Goal: Check status: Check status

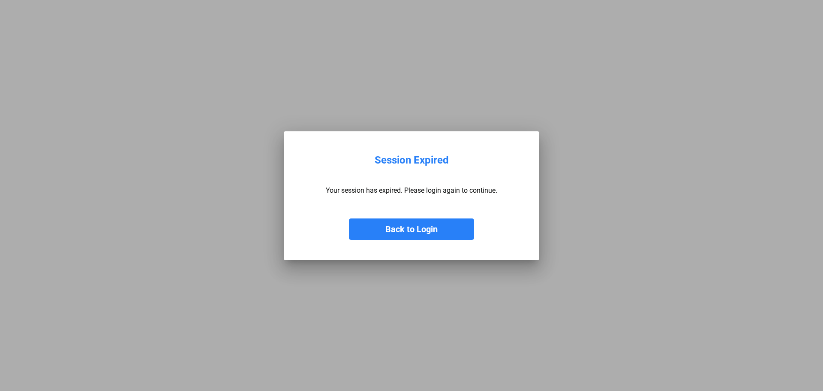
click at [428, 233] on button "Back to Login" at bounding box center [411, 228] width 125 height 21
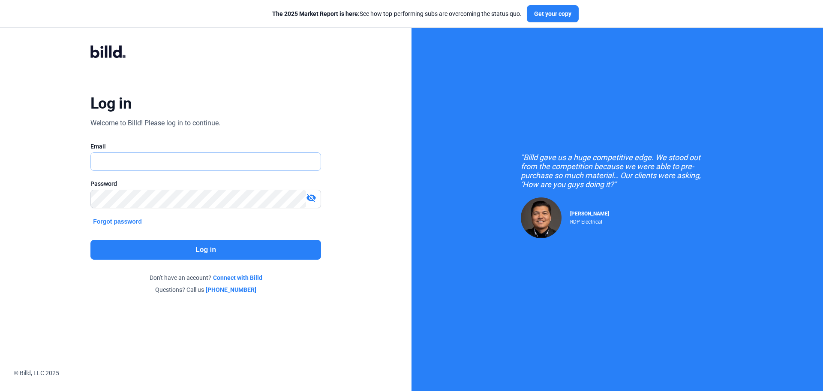
type input "[EMAIL_ADDRESS][DOMAIN_NAME]"
click at [206, 255] on button "Log in" at bounding box center [205, 250] width 231 height 20
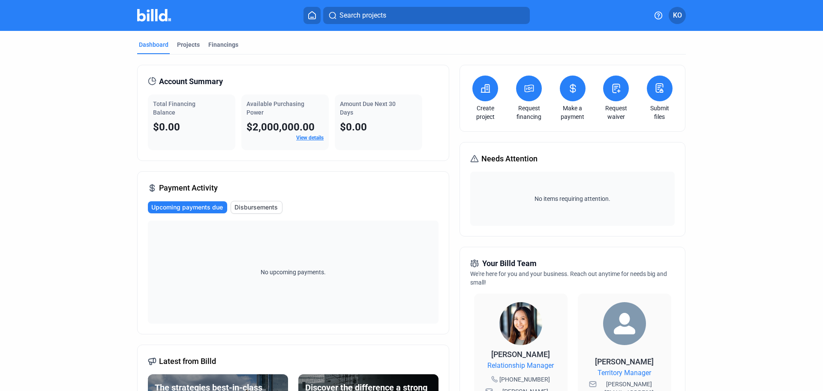
click at [684, 15] on button "KO" at bounding box center [677, 15] width 17 height 17
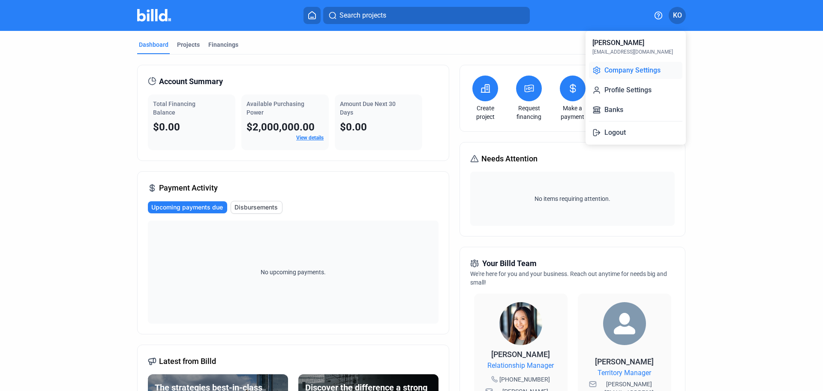
click at [639, 71] on button "Company Settings" at bounding box center [635, 70] width 93 height 17
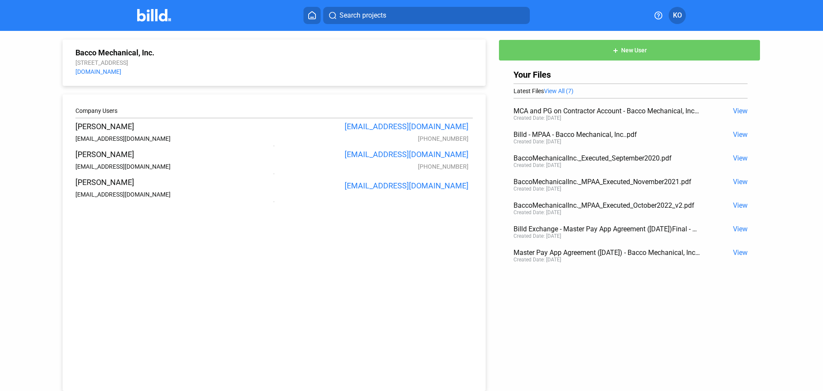
click at [159, 12] on img at bounding box center [154, 15] width 34 height 12
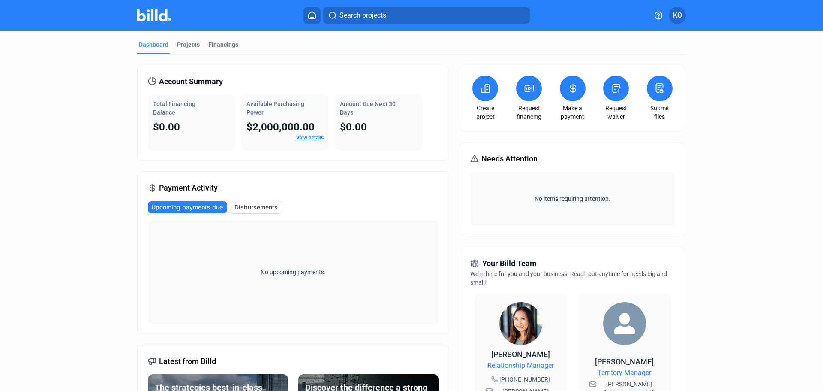
click at [684, 15] on button "KO" at bounding box center [677, 15] width 17 height 17
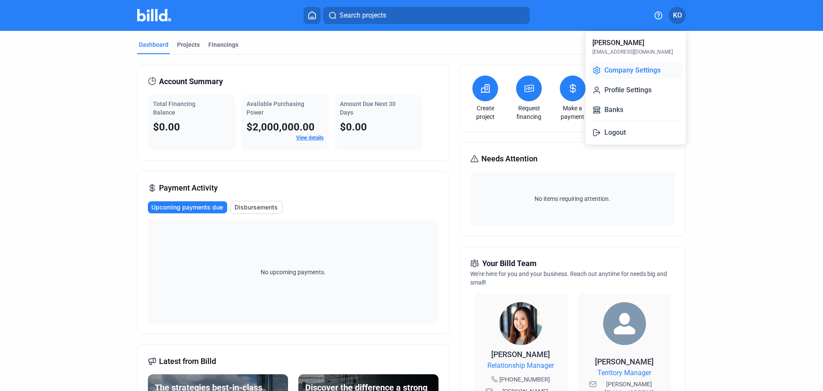
click at [630, 69] on button "Company Settings" at bounding box center [635, 70] width 93 height 17
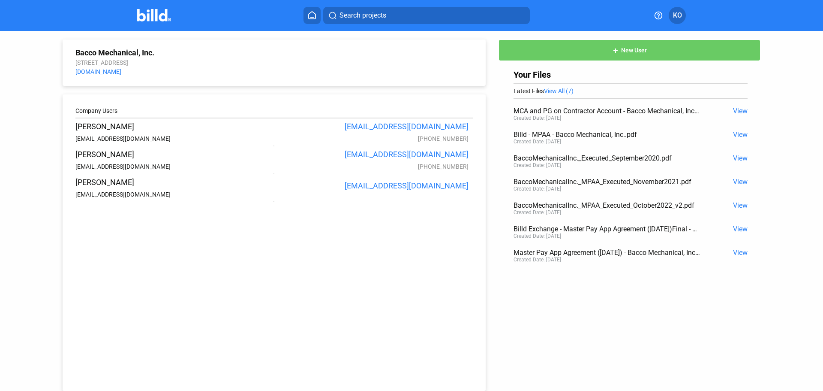
click at [162, 12] on img at bounding box center [154, 15] width 34 height 12
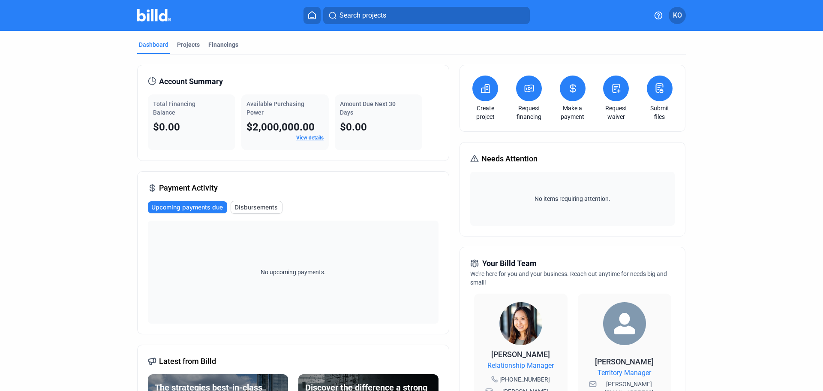
click at [678, 10] on span "KO" at bounding box center [677, 15] width 9 height 10
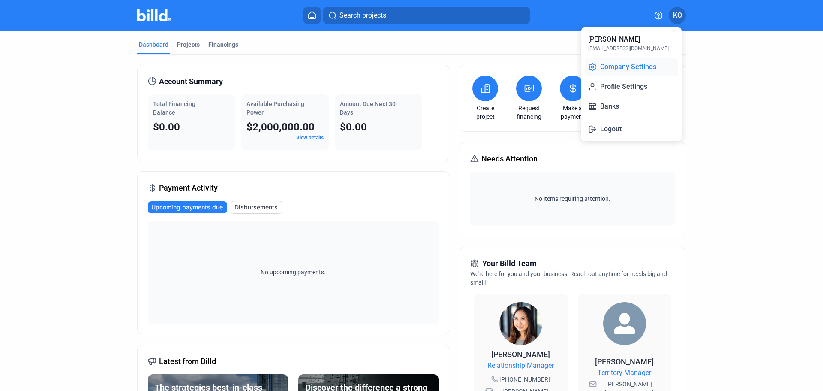
click at [630, 72] on button "Company Settings" at bounding box center [631, 66] width 93 height 17
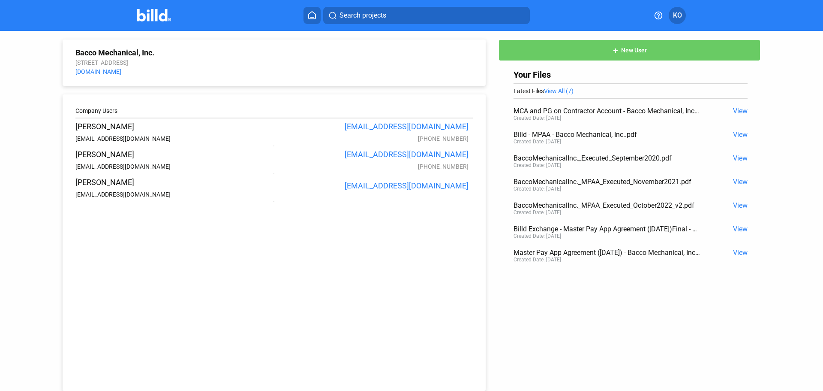
click at [157, 15] on img at bounding box center [154, 15] width 34 height 12
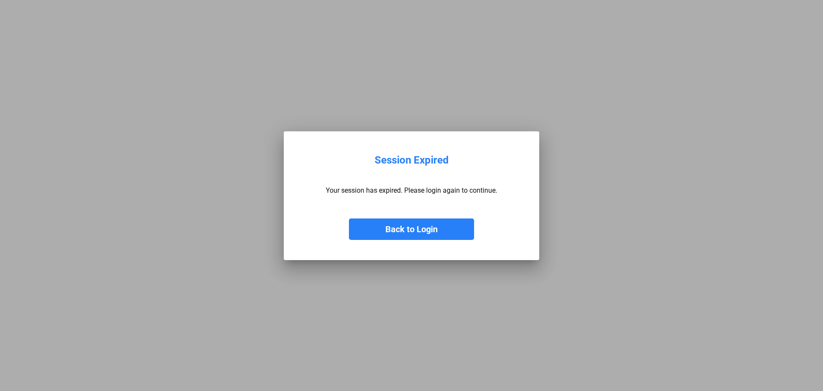
click at [423, 229] on button "Back to Login" at bounding box center [411, 228] width 125 height 21
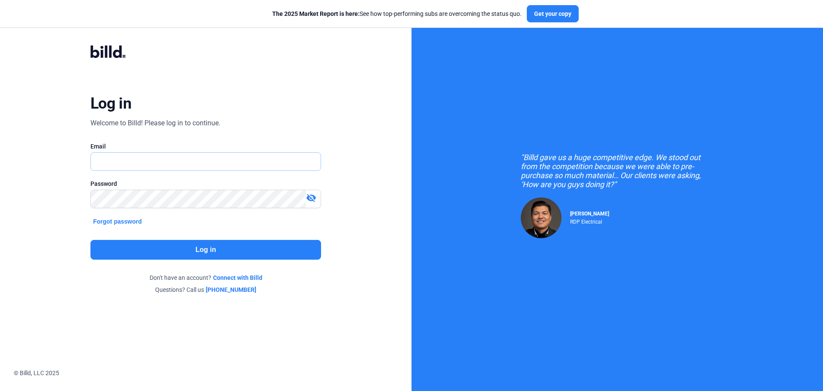
type input "[EMAIL_ADDRESS][DOMAIN_NAME]"
click at [191, 250] on button "Log in" at bounding box center [205, 250] width 231 height 20
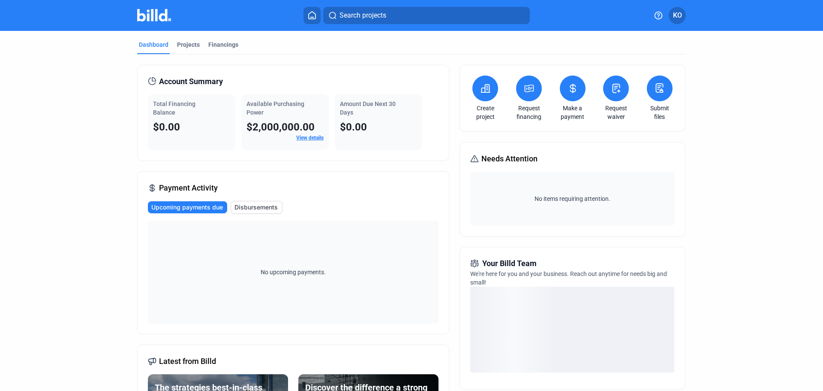
click at [679, 15] on span "KO" at bounding box center [677, 15] width 9 height 10
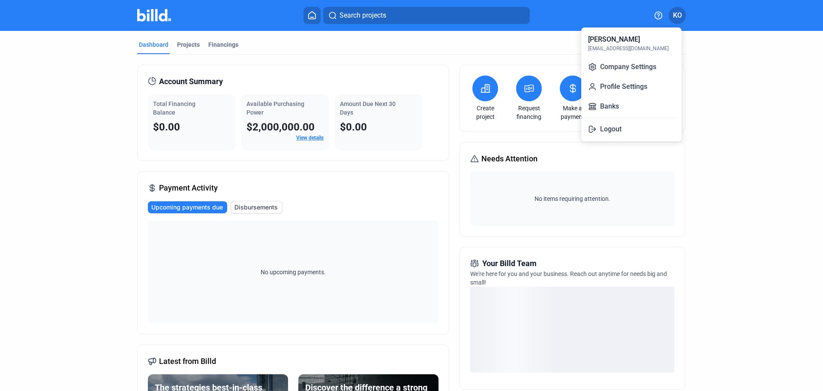
click at [718, 75] on div at bounding box center [411, 195] width 823 height 391
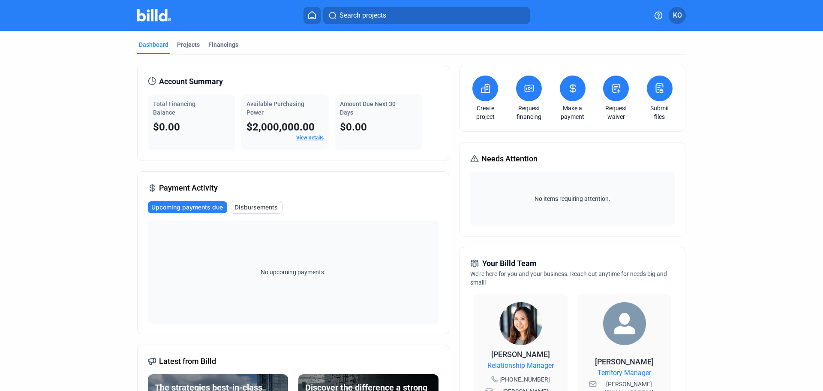
click at [687, 14] on div "Search projects KO" at bounding box center [411, 15] width 669 height 17
click at [682, 16] on span "KO" at bounding box center [677, 15] width 9 height 10
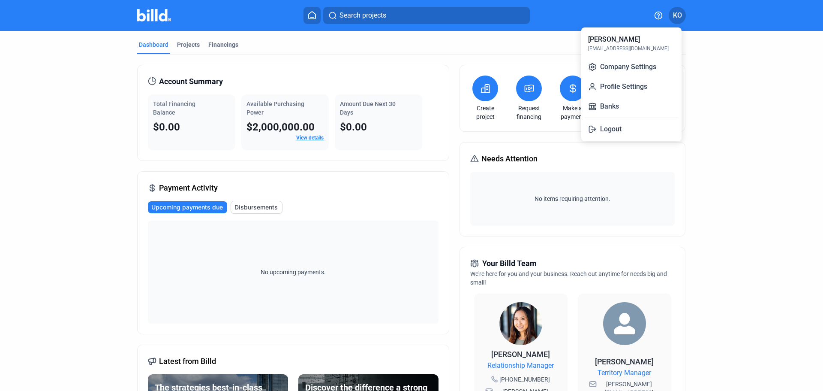
click at [728, 108] on div at bounding box center [411, 195] width 823 height 391
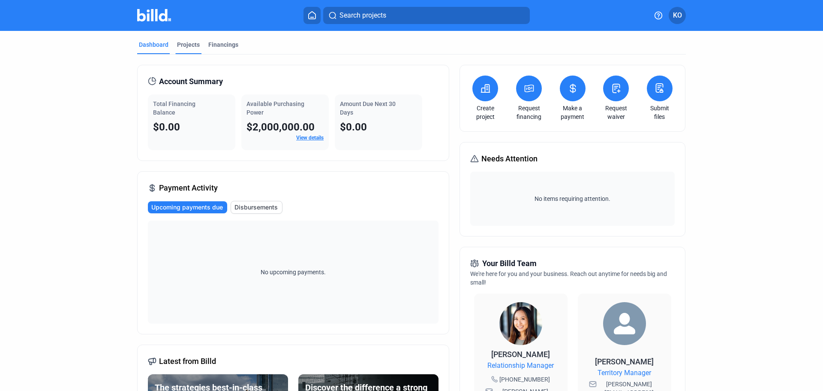
click at [185, 41] on div "Projects" at bounding box center [188, 44] width 23 height 9
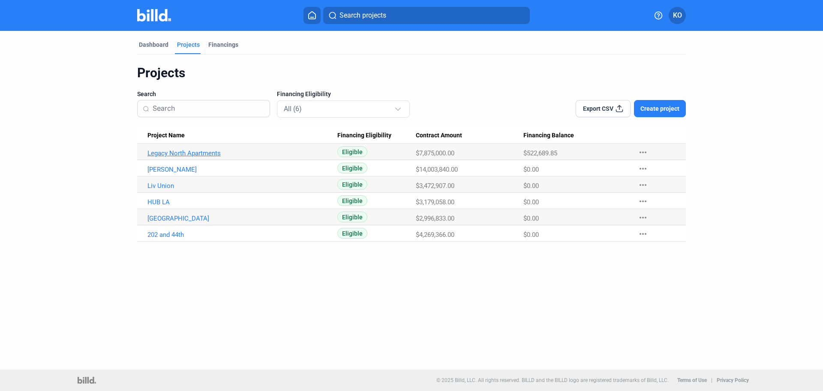
click at [181, 155] on link "Legacy North Apartments" at bounding box center [243, 153] width 190 height 8
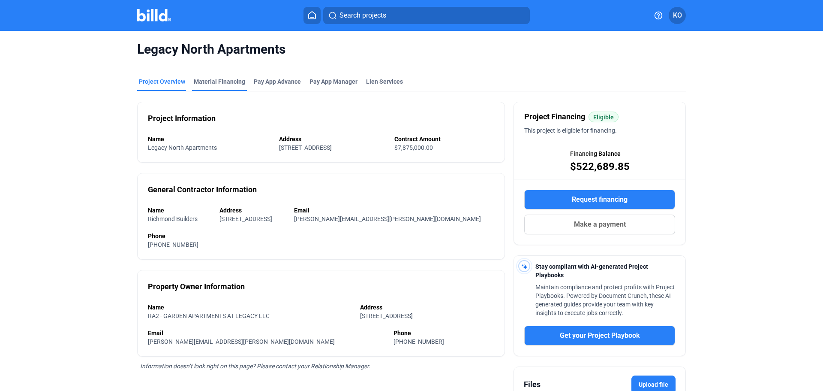
click at [224, 84] on div "Material Financing" at bounding box center [219, 81] width 51 height 9
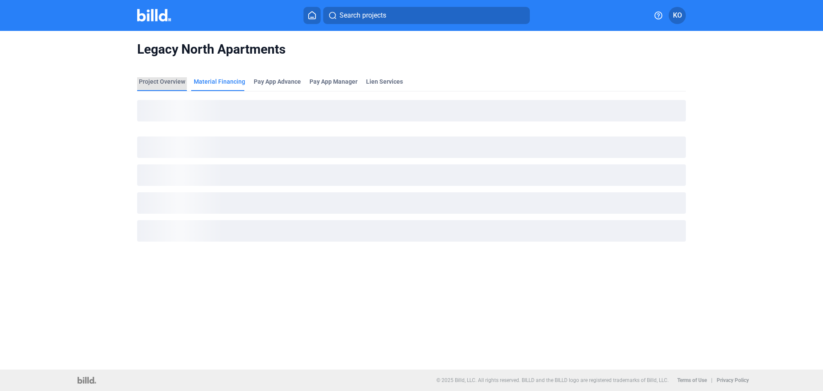
click at [162, 81] on div "Project Overview" at bounding box center [162, 81] width 46 height 9
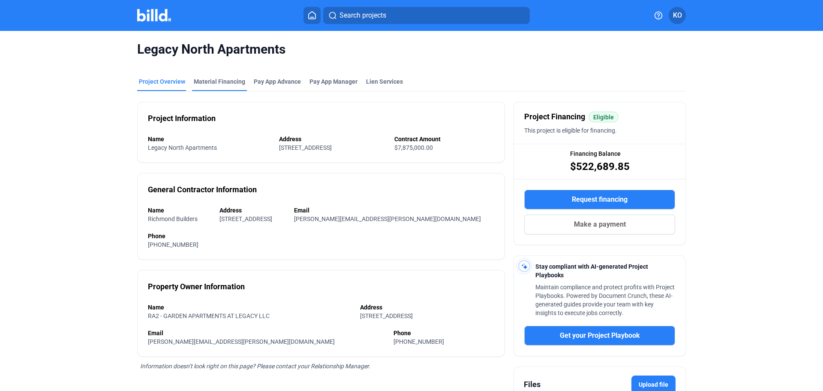
click at [228, 82] on div "Material Financing" at bounding box center [219, 81] width 51 height 9
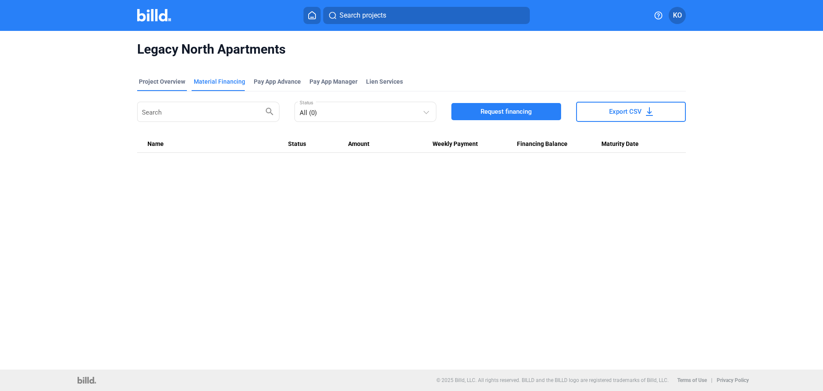
click at [163, 78] on div "Project Overview" at bounding box center [162, 81] width 46 height 9
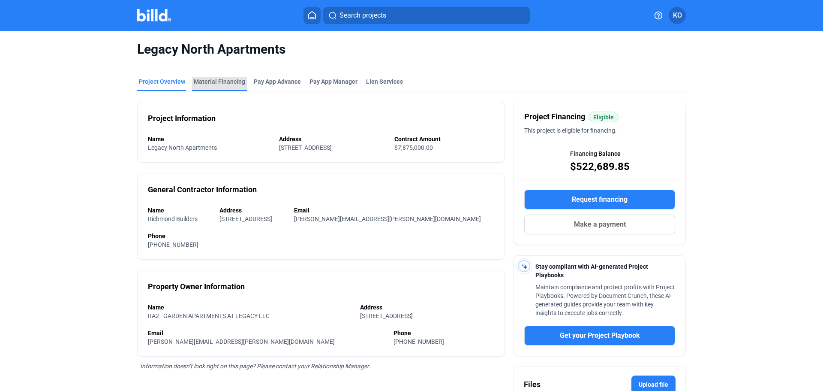
click at [222, 82] on div "Material Financing" at bounding box center [219, 81] width 51 height 9
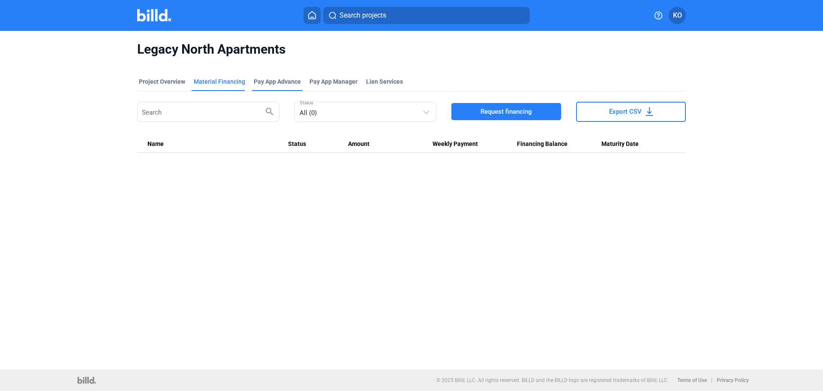
click at [280, 78] on div "Pay App Advance" at bounding box center [277, 81] width 47 height 9
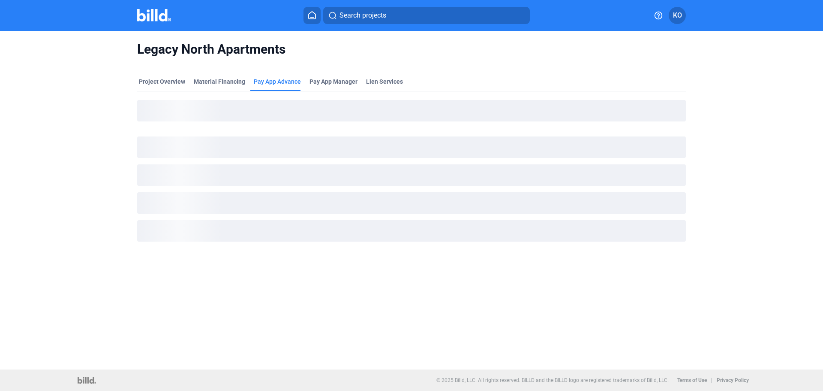
click at [163, 21] on div at bounding box center [163, 16] width 52 height 14
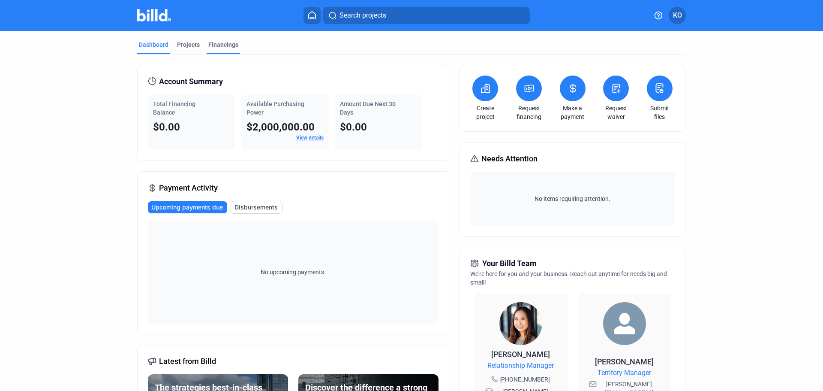
click at [223, 47] on div "Financings" at bounding box center [223, 44] width 30 height 9
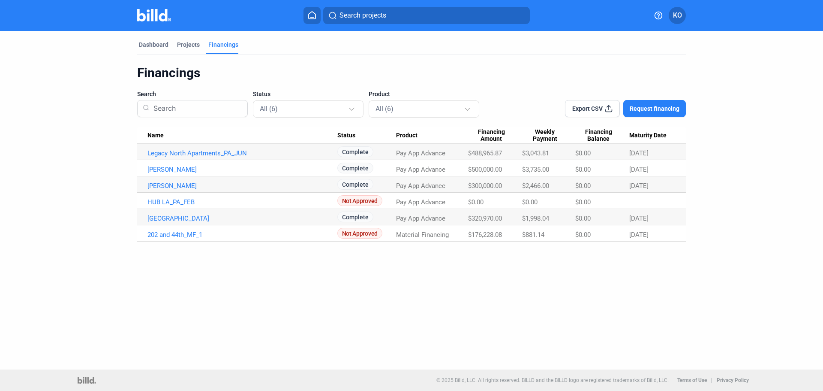
click at [211, 151] on link "Legacy North Apartments_PA_JUN" at bounding box center [243, 153] width 190 height 8
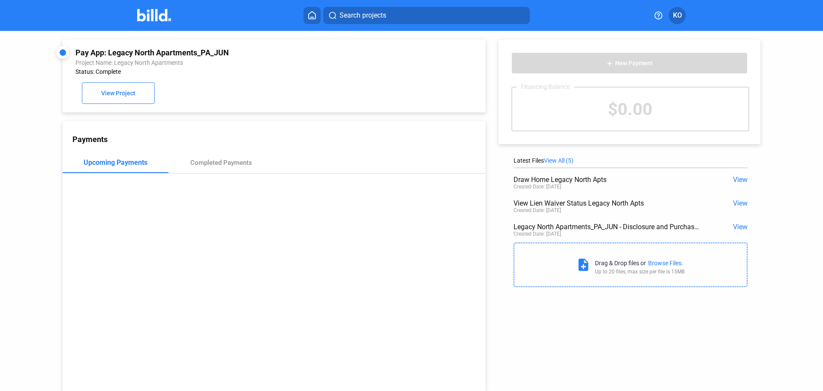
click at [734, 225] on span "View" at bounding box center [740, 227] width 15 height 8
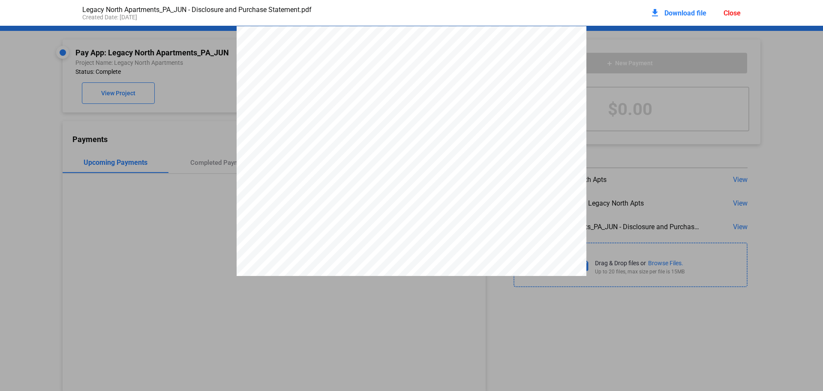
scroll to position [4, 0]
